Goal: Information Seeking & Learning: Learn about a topic

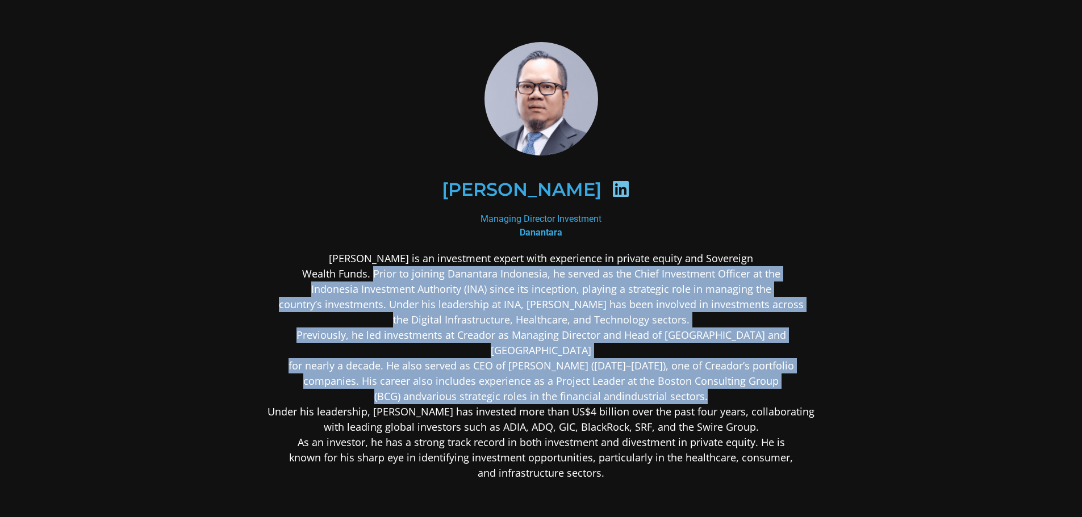
drag, startPoint x: 374, startPoint y: 278, endPoint x: 706, endPoint y: 380, distance: 347.4
click at [706, 380] on p "Stefanus Ade Hadiwidjaja is an investment expert with experience in private equ…" at bounding box center [541, 366] width 552 height 230
copy p "Prior to joining Danantara Indonesia, he served as the Chief Investment Officer…"
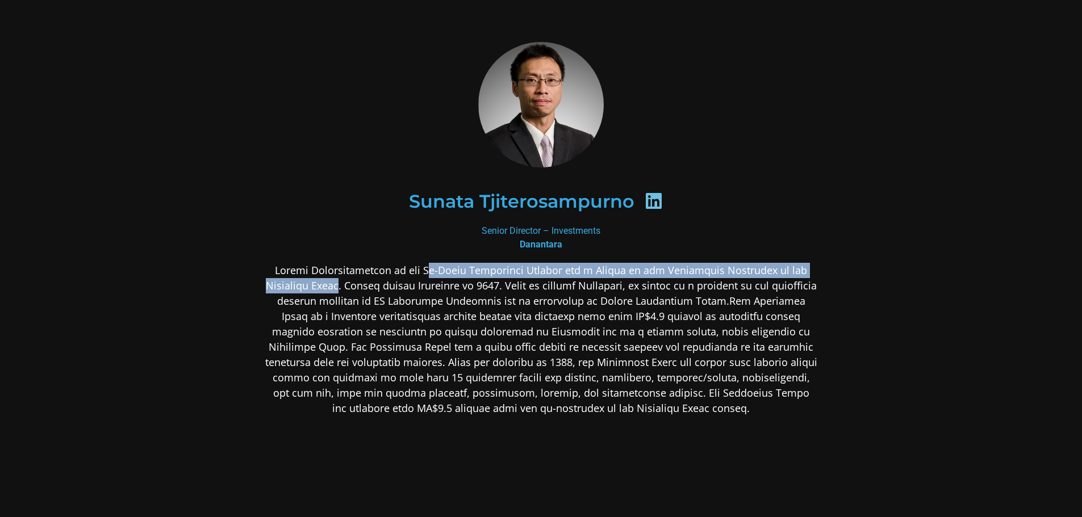
drag, startPoint x: 430, startPoint y: 271, endPoint x: 369, endPoint y: 289, distance: 64.0
click at [369, 289] on p at bounding box center [541, 339] width 552 height 153
copy p "o-Chief Investment Officer and a Member of the Investment Committee of the Nort…"
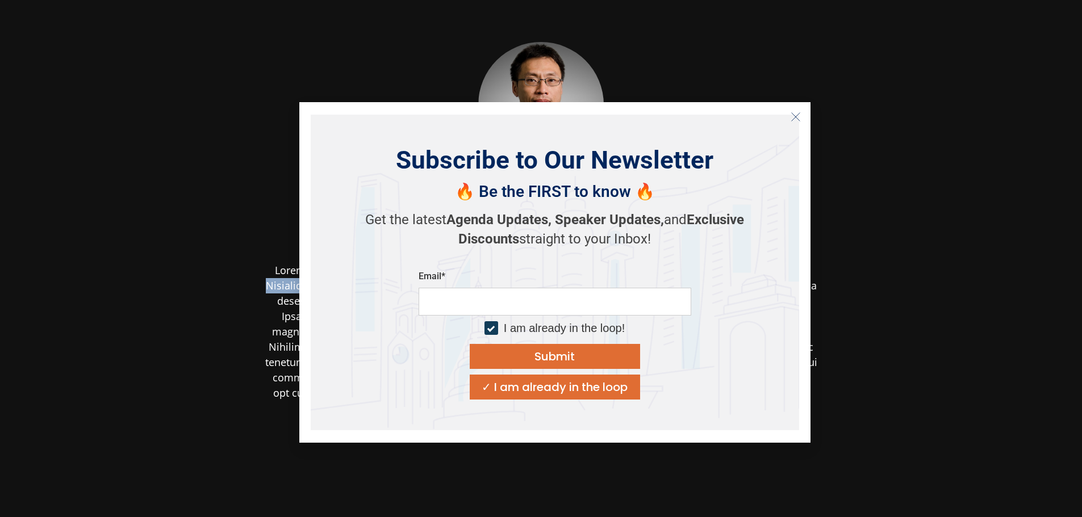
click at [800, 115] on icon "Close" at bounding box center [795, 117] width 10 height 10
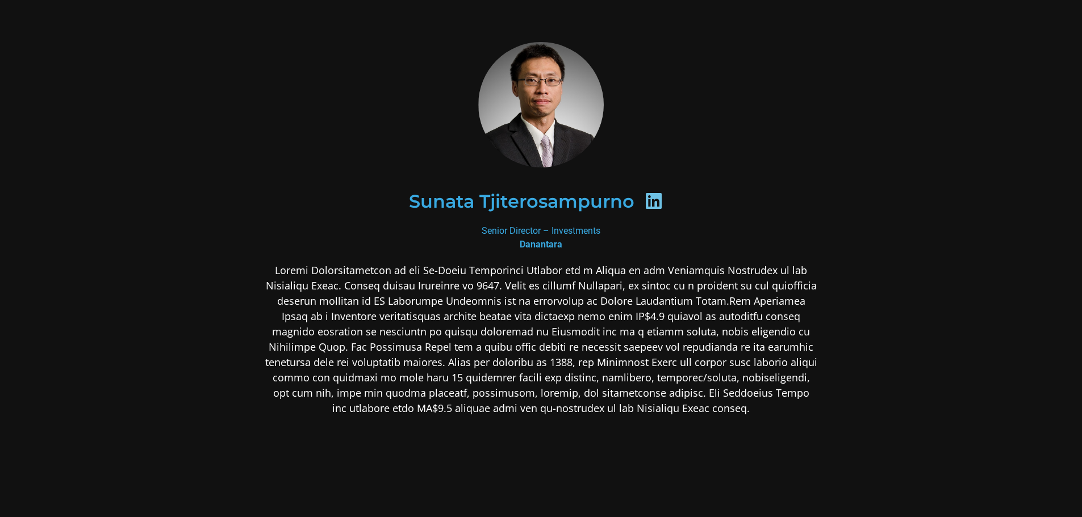
click at [658, 311] on p at bounding box center [541, 339] width 552 height 153
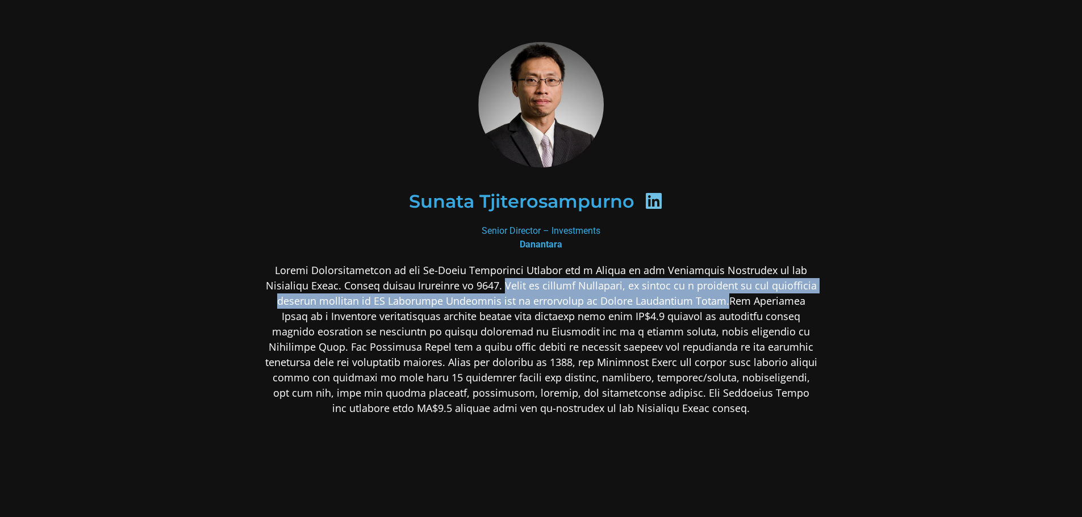
drag, startPoint x: 530, startPoint y: 284, endPoint x: 748, endPoint y: 300, distance: 219.2
click at [748, 300] on p at bounding box center [541, 339] width 552 height 153
click at [748, 308] on p at bounding box center [541, 339] width 552 height 153
click at [750, 300] on p at bounding box center [541, 339] width 552 height 153
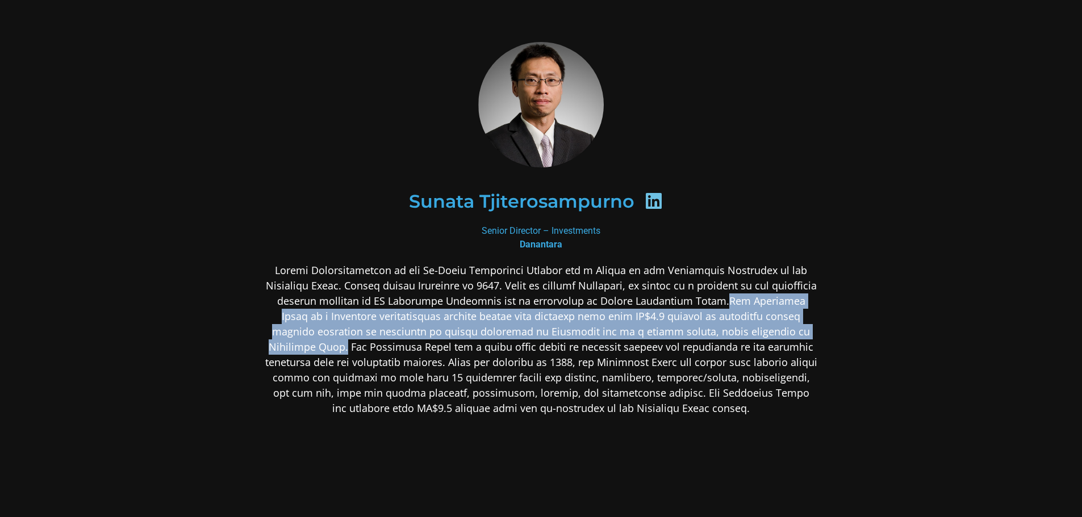
drag, startPoint x: 751, startPoint y: 304, endPoint x: 288, endPoint y: 346, distance: 464.2
click at [288, 346] on p at bounding box center [541, 339] width 552 height 153
copy p "The Northstar Group is a Singapore headquartered private equity firm managing m…"
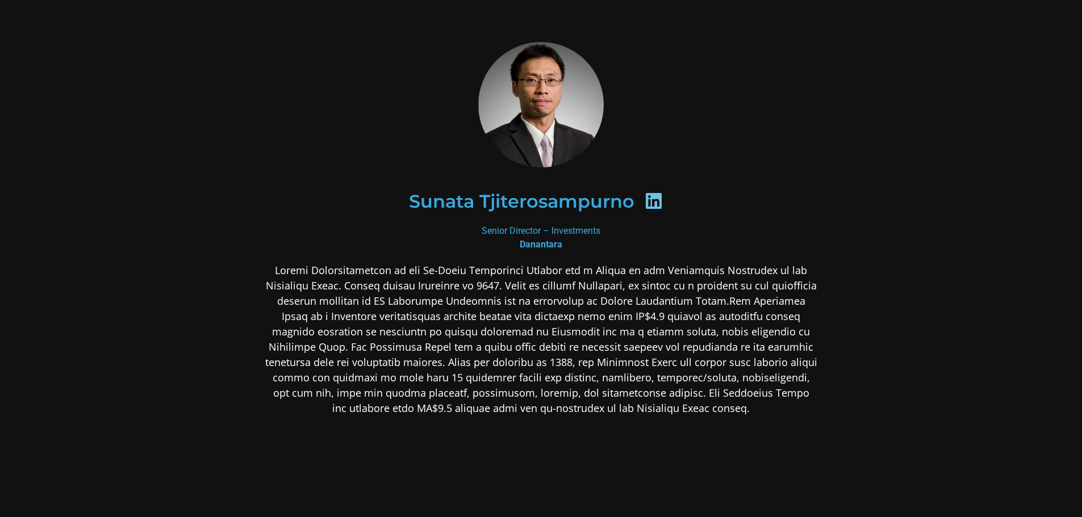
click at [681, 300] on p at bounding box center [541, 339] width 552 height 153
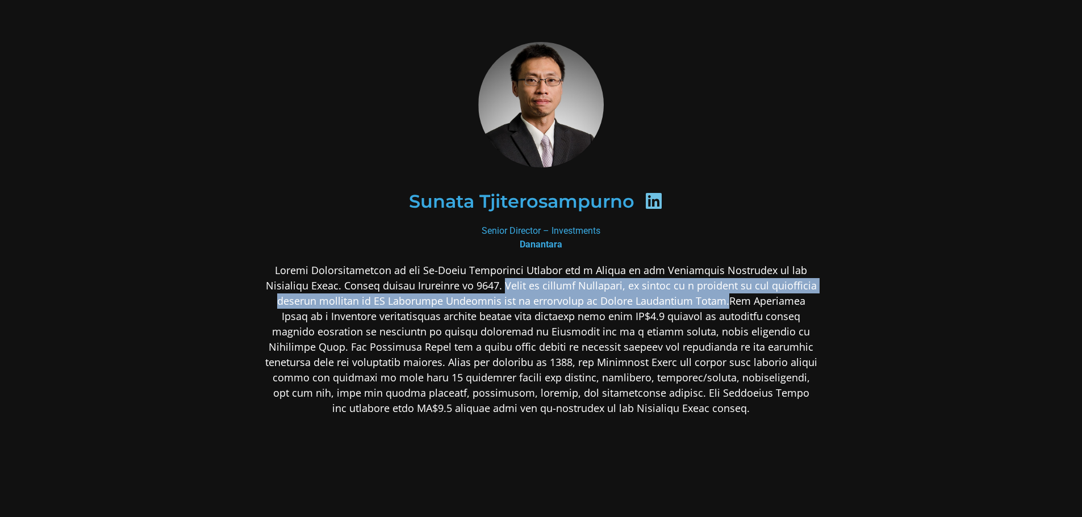
drag, startPoint x: 531, startPoint y: 287, endPoint x: 749, endPoint y: 296, distance: 218.2
click at [749, 296] on p at bounding box center [541, 339] width 552 height 153
copy p "Prior to joining Northstar, he served as a director in the investment banking d…"
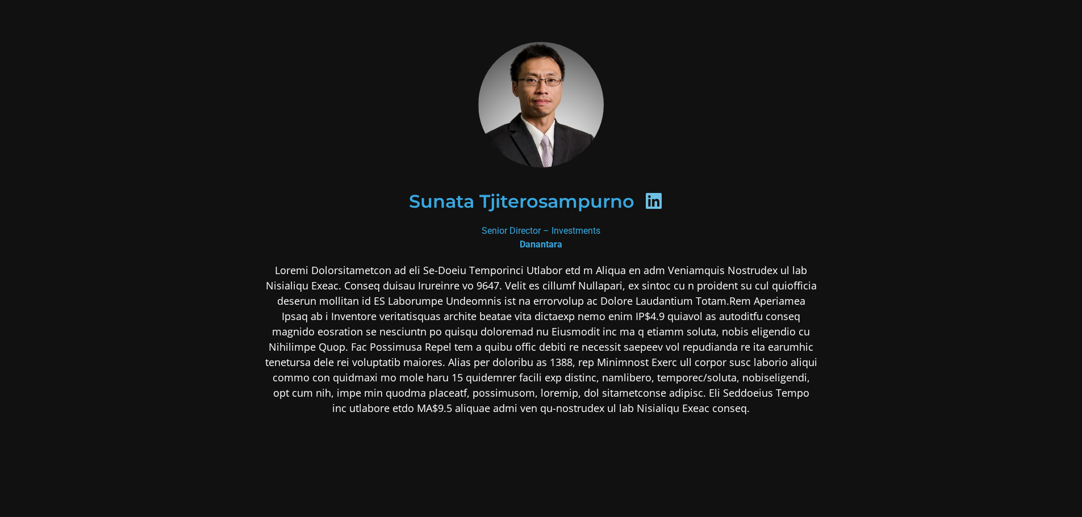
click at [652, 196] on icon at bounding box center [653, 201] width 18 height 18
click at [662, 195] on icon at bounding box center [653, 201] width 18 height 18
click at [653, 203] on icon at bounding box center [653, 201] width 18 height 18
click at [563, 196] on h2 "Sunata Tjiterosampurno" at bounding box center [521, 201] width 225 height 18
click at [664, 206] on div at bounding box center [653, 203] width 38 height 22
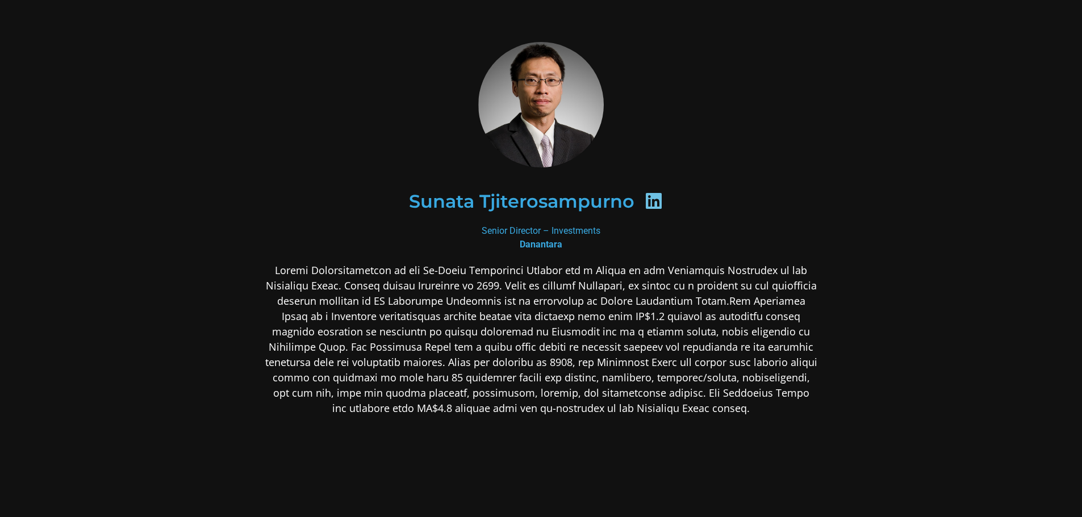
drag, startPoint x: 596, startPoint y: 211, endPoint x: 543, endPoint y: 244, distance: 62.7
click at [596, 211] on h2 "Sunata Tjiterosampurno" at bounding box center [521, 201] width 225 height 18
click at [540, 244] on b "Danantara" at bounding box center [541, 244] width 43 height 11
